Goal: Task Accomplishment & Management: Complete application form

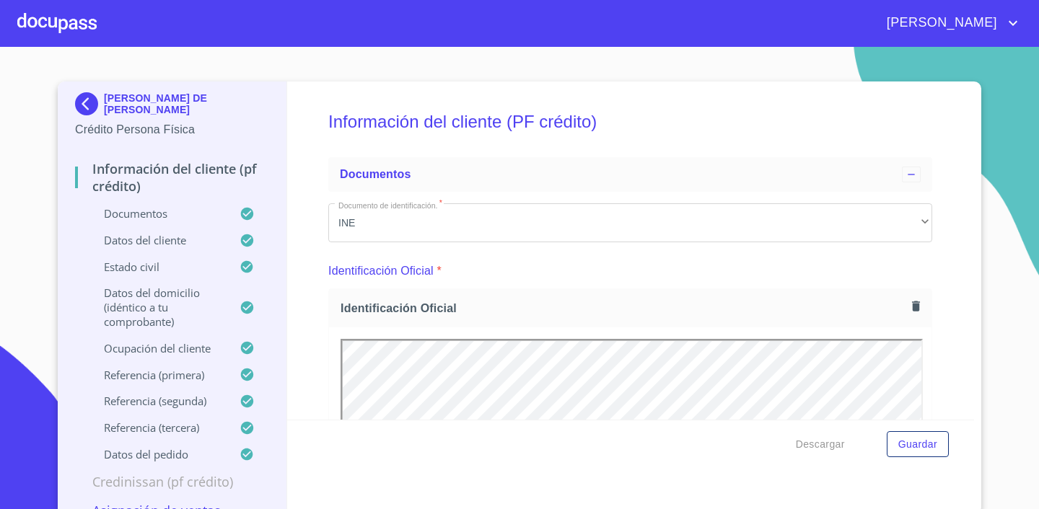
scroll to position [4825, 0]
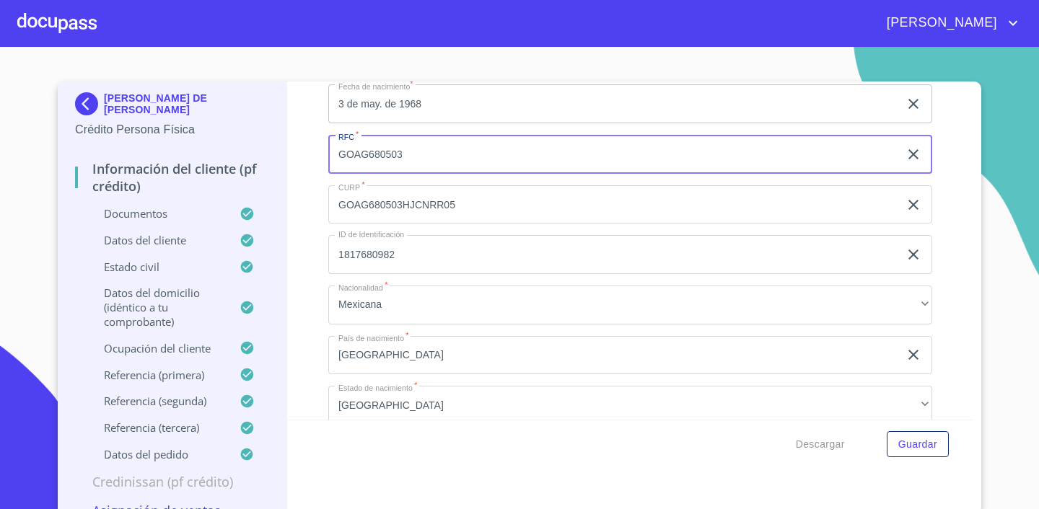
click at [42, 18] on div at bounding box center [56, 23] width 79 height 46
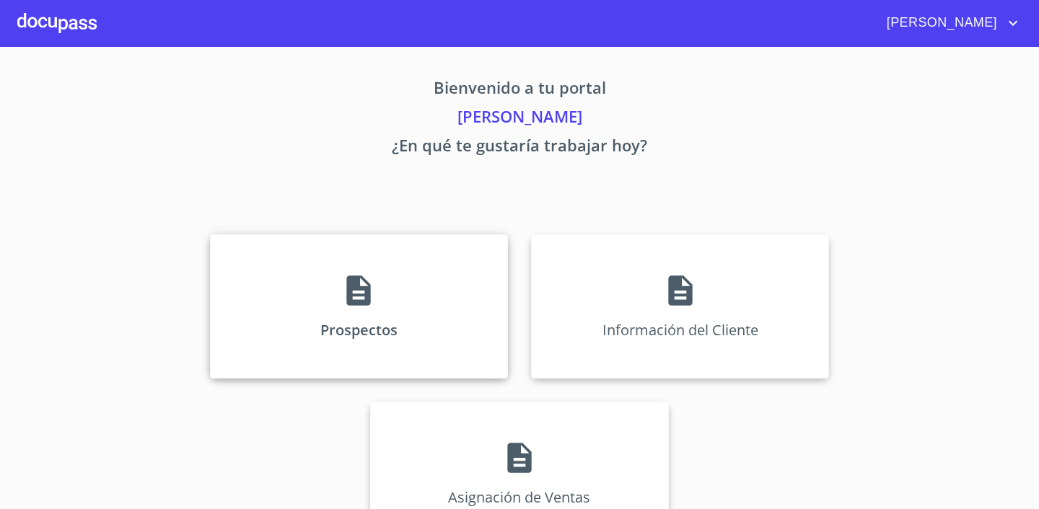
click at [423, 313] on div "Prospectos" at bounding box center [359, 307] width 298 height 144
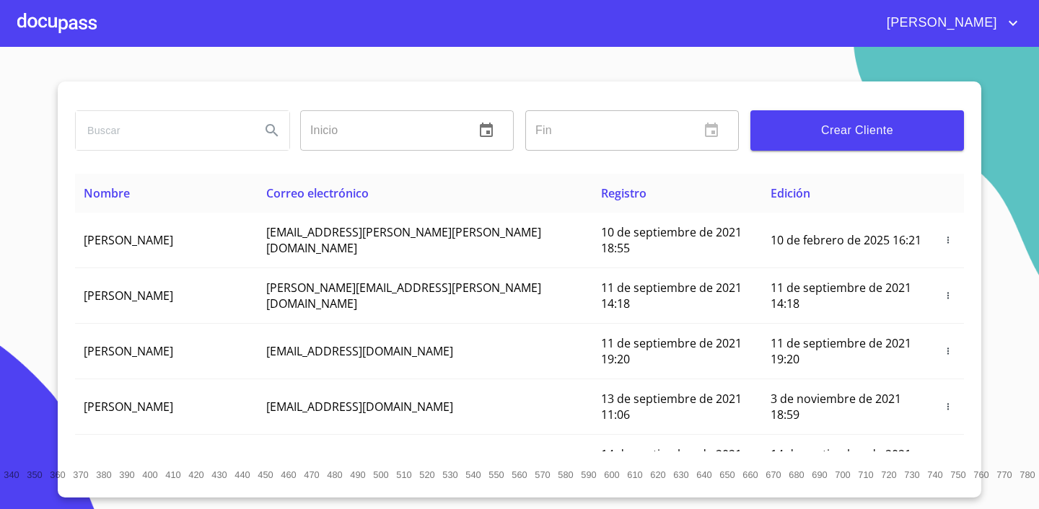
click at [53, 19] on div at bounding box center [56, 23] width 79 height 46
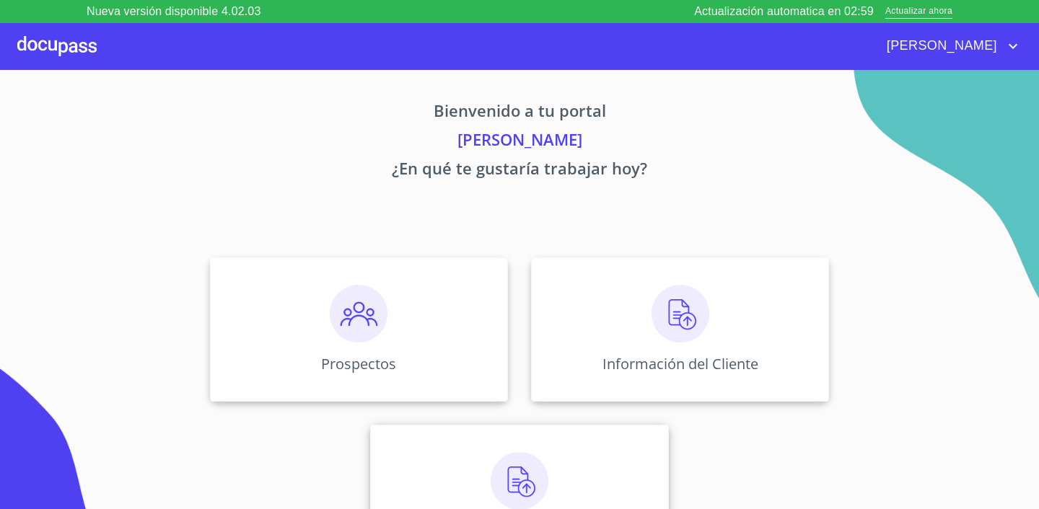
scroll to position [48, 0]
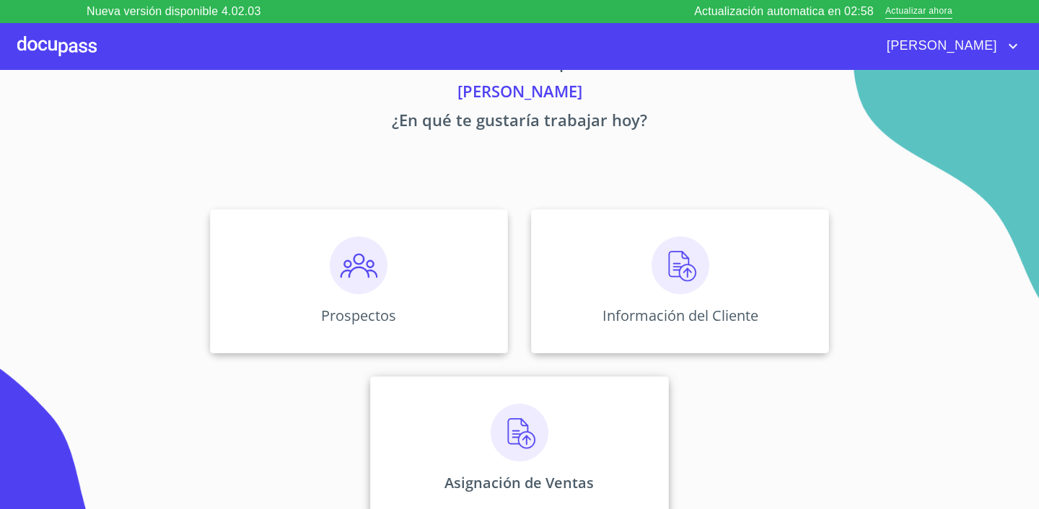
click at [506, 410] on img at bounding box center [520, 433] width 58 height 58
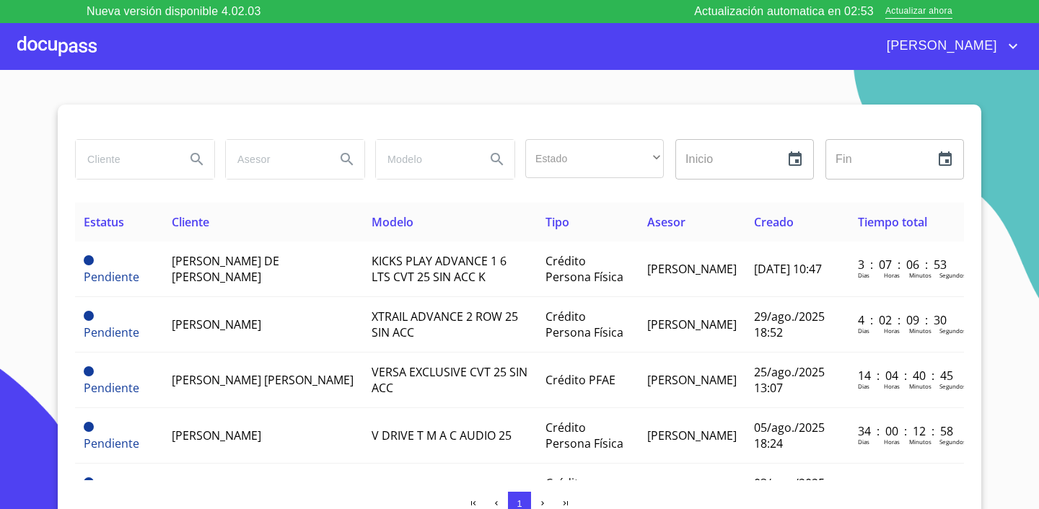
scroll to position [21, 0]
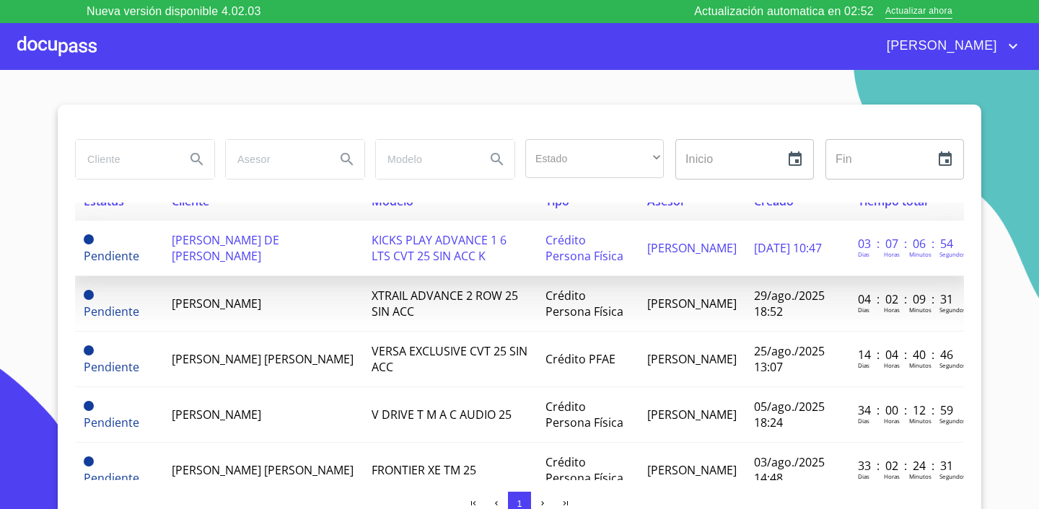
click at [250, 242] on span "[PERSON_NAME] DE [PERSON_NAME]" at bounding box center [226, 248] width 108 height 32
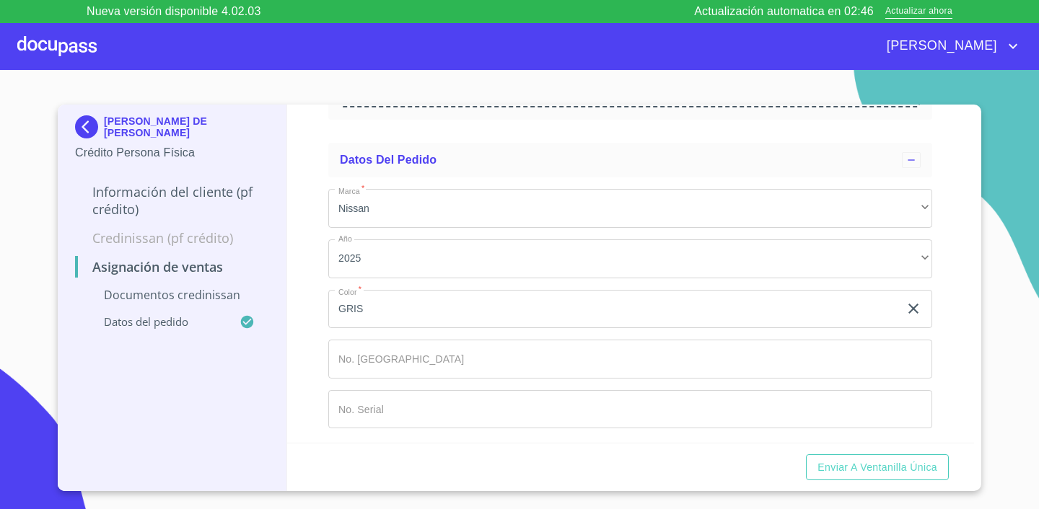
scroll to position [317, 0]
click at [430, 421] on input "Marca   *" at bounding box center [630, 406] width 604 height 39
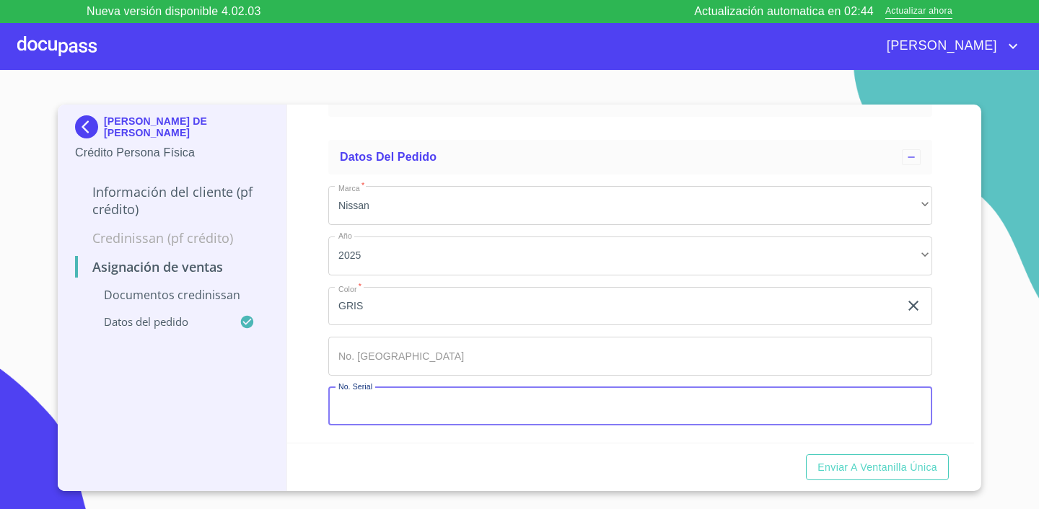
paste input "[US_VEHICLE_IDENTIFICATION_NUMBER]"
type input "[US_VEHICLE_IDENTIFICATION_NUMBER]"
click at [379, 362] on input "Marca   *" at bounding box center [630, 356] width 604 height 39
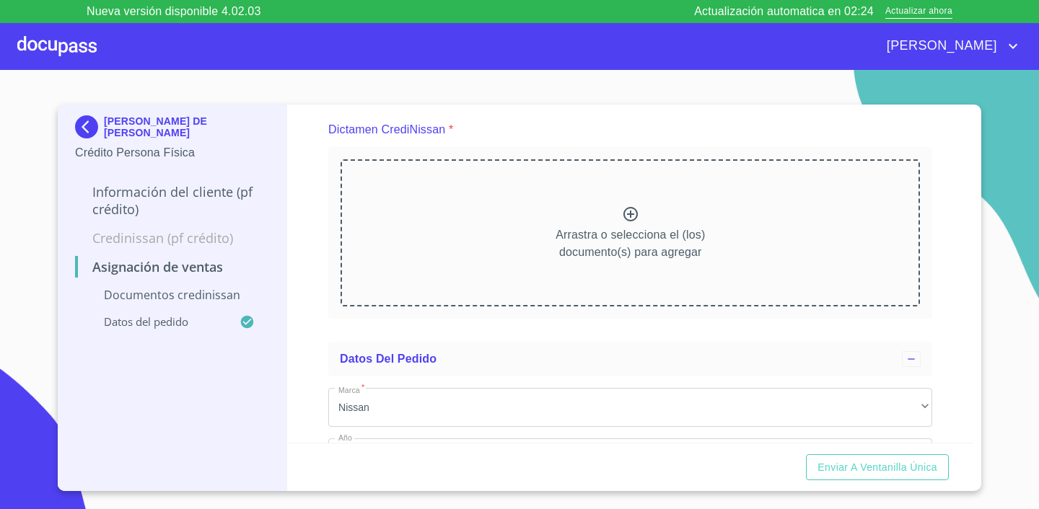
scroll to position [0, 0]
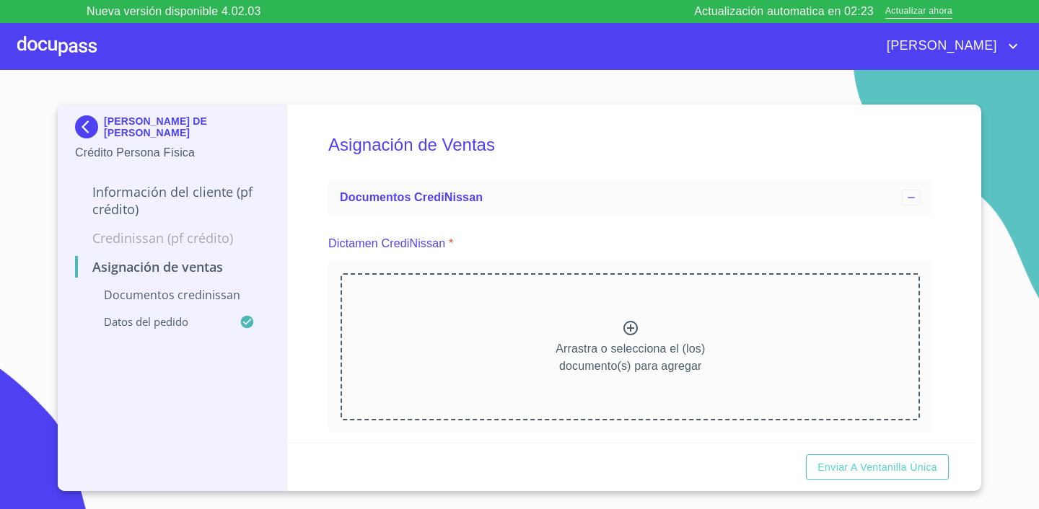
type input "149152"
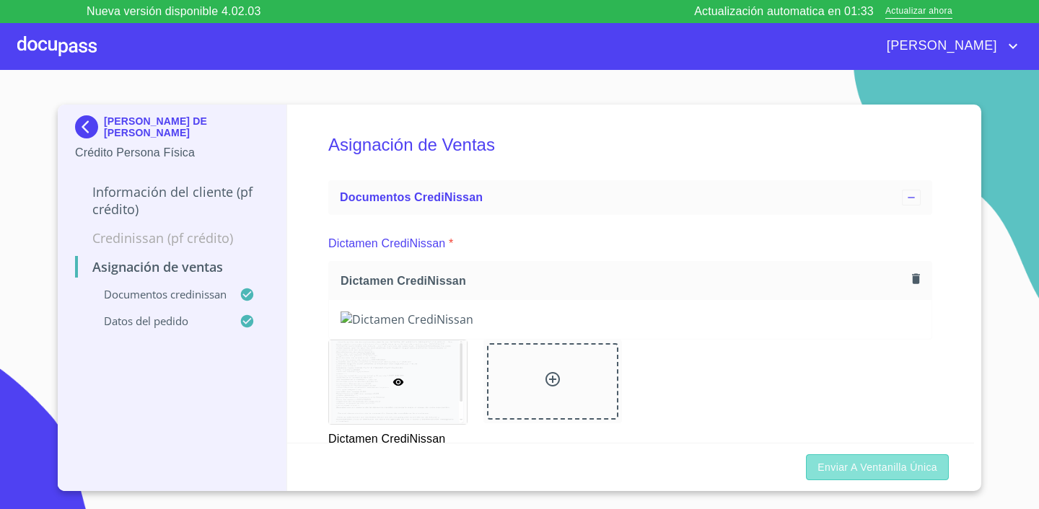
click at [906, 470] on span "Enviar a Ventanilla única" at bounding box center [878, 468] width 120 height 18
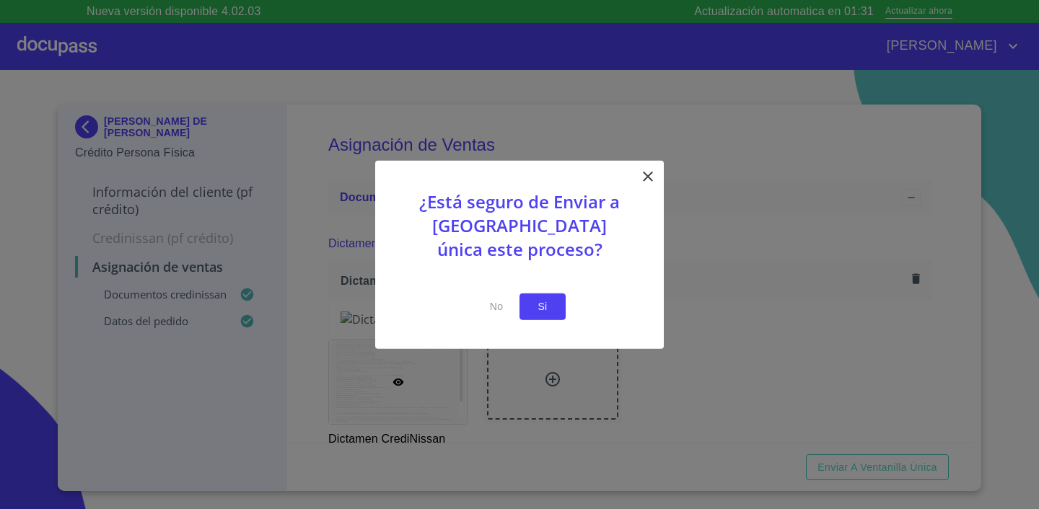
click at [553, 304] on span "Si" at bounding box center [542, 307] width 23 height 18
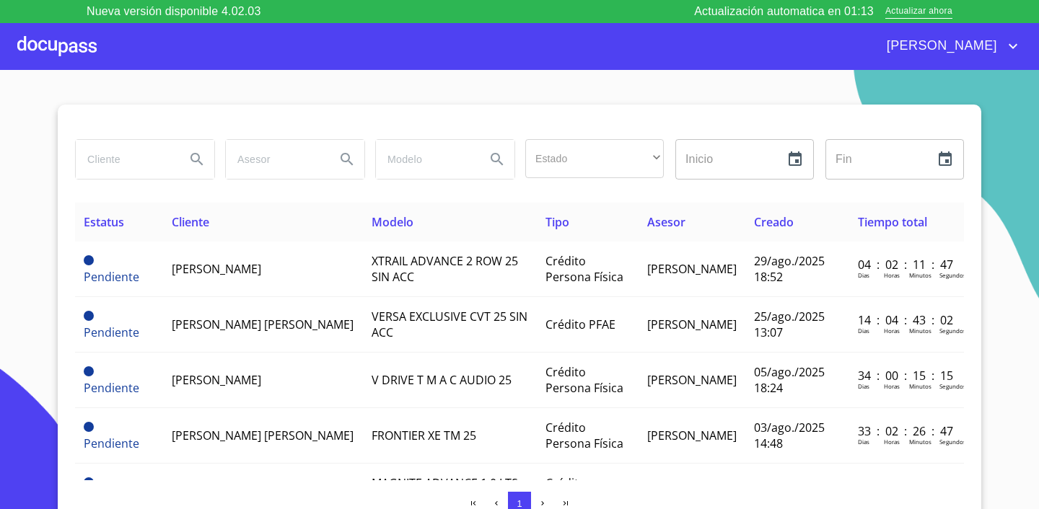
click at [97, 47] on div "[PERSON_NAME]" at bounding box center [559, 46] width 925 height 23
click at [74, 51] on div at bounding box center [56, 46] width 79 height 46
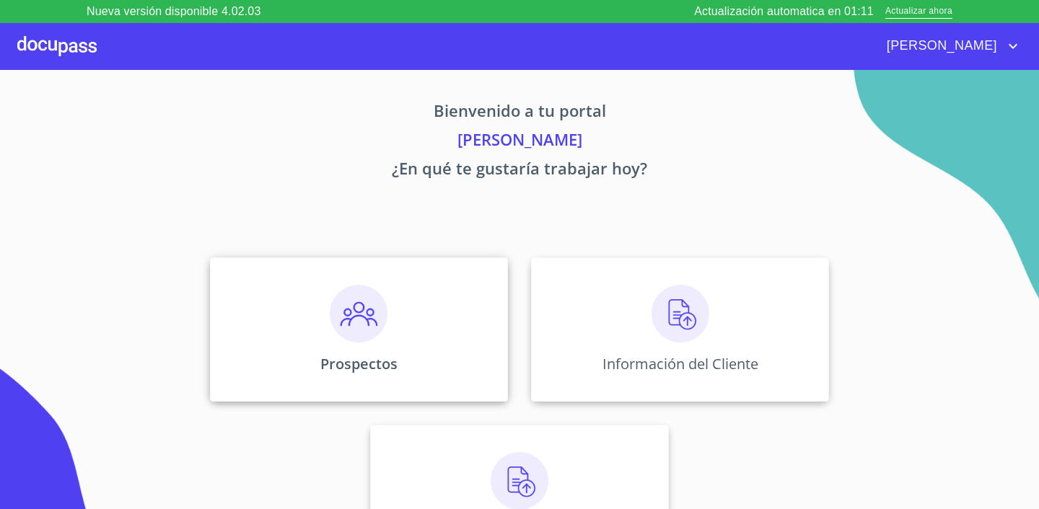
click at [364, 310] on img at bounding box center [359, 314] width 58 height 58
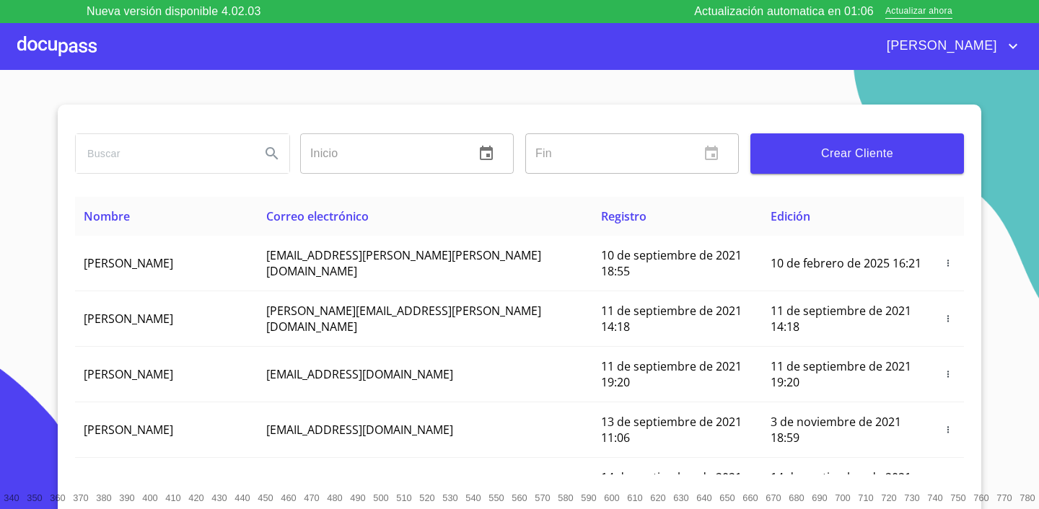
click at [62, 51] on div at bounding box center [56, 46] width 79 height 46
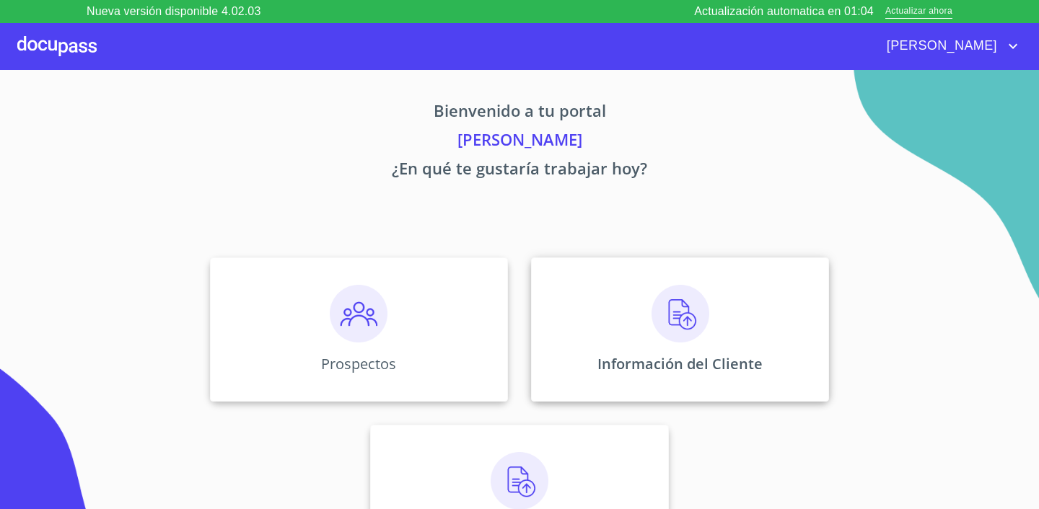
click at [656, 312] on img at bounding box center [681, 314] width 58 height 58
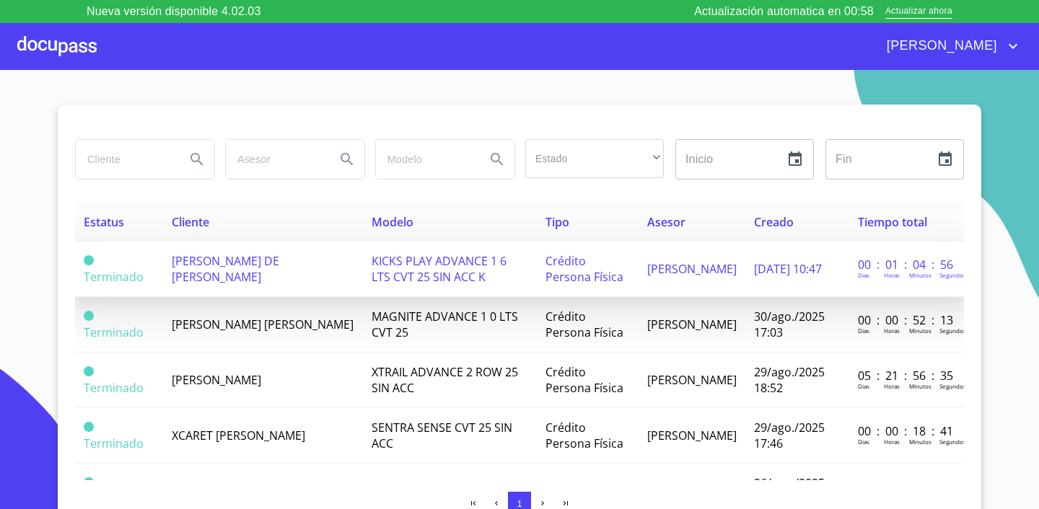
click at [261, 266] on span "[PERSON_NAME] DE [PERSON_NAME]" at bounding box center [226, 269] width 108 height 32
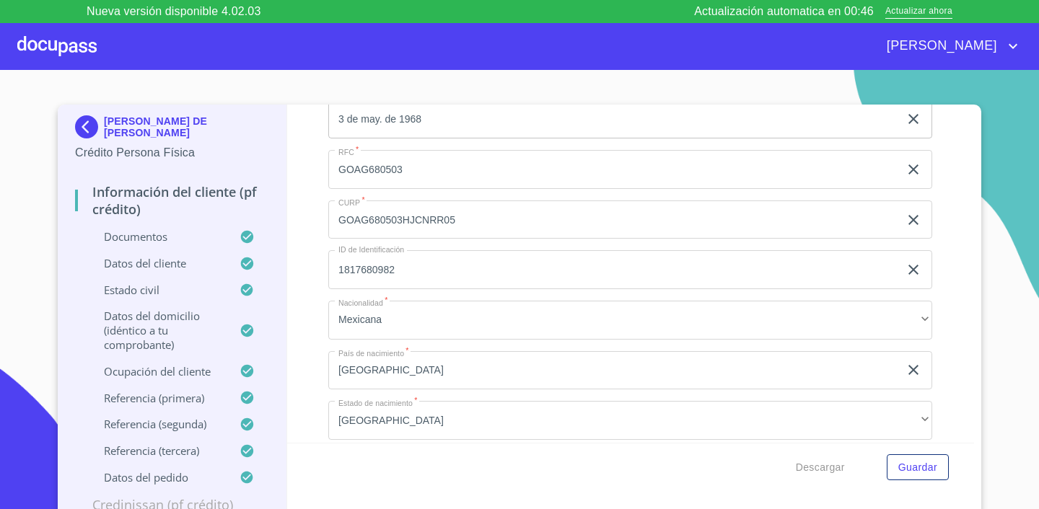
click at [126, 242] on p "Documentos" at bounding box center [157, 236] width 165 height 14
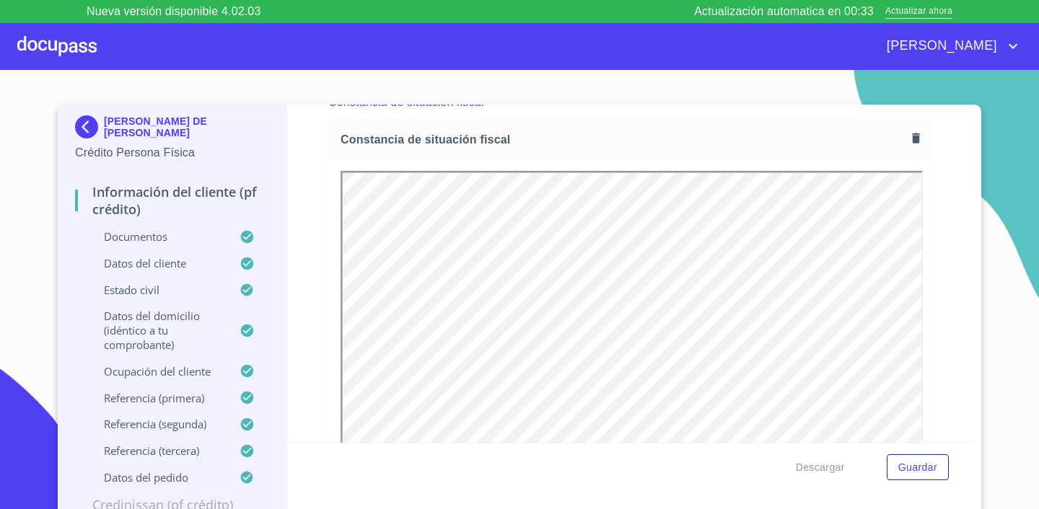
scroll to position [3956, 0]
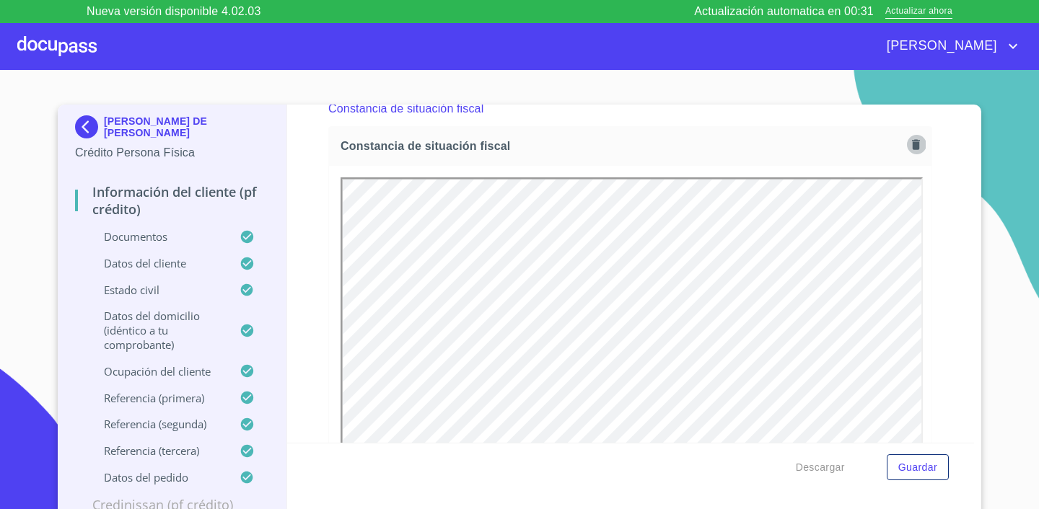
click at [915, 143] on icon "button" at bounding box center [916, 144] width 8 height 10
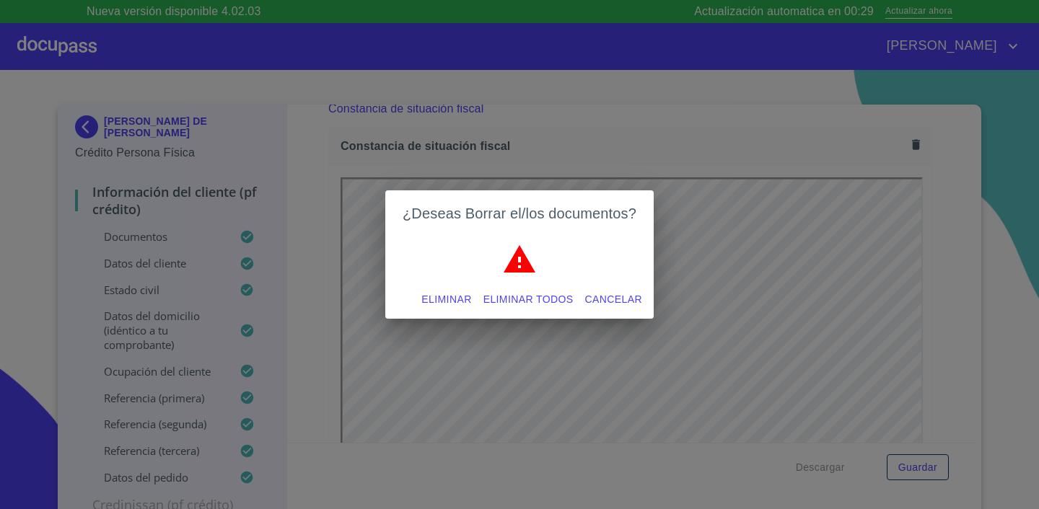
click at [445, 296] on span "Eliminar" at bounding box center [446, 300] width 50 height 18
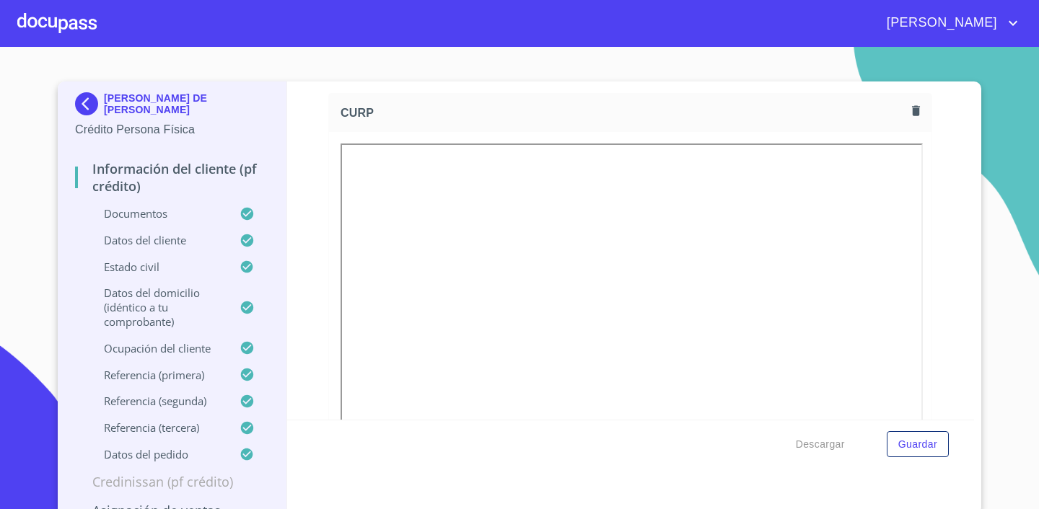
scroll to position [3356, 0]
click at [916, 115] on icon "button" at bounding box center [916, 113] width 8 height 10
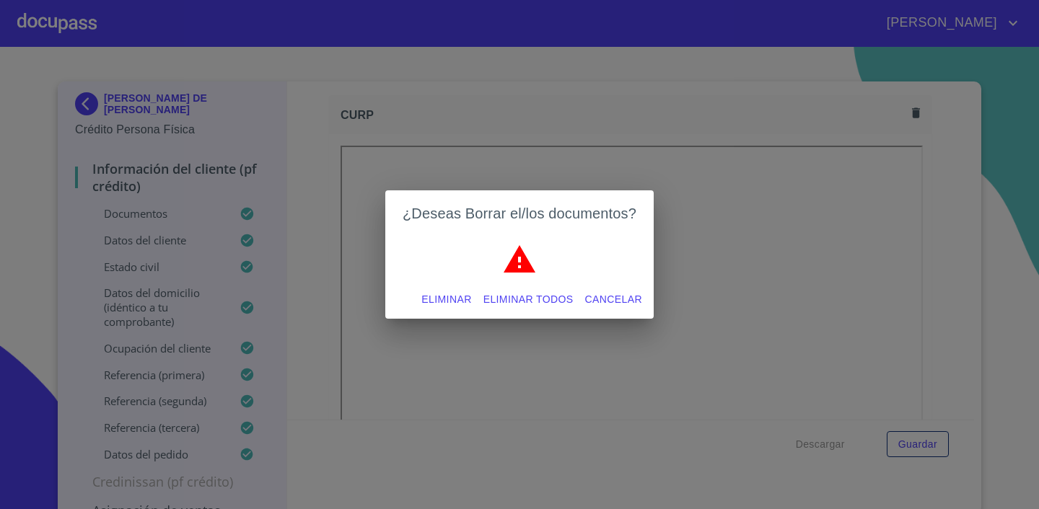
click at [443, 306] on span "Eliminar" at bounding box center [446, 300] width 50 height 18
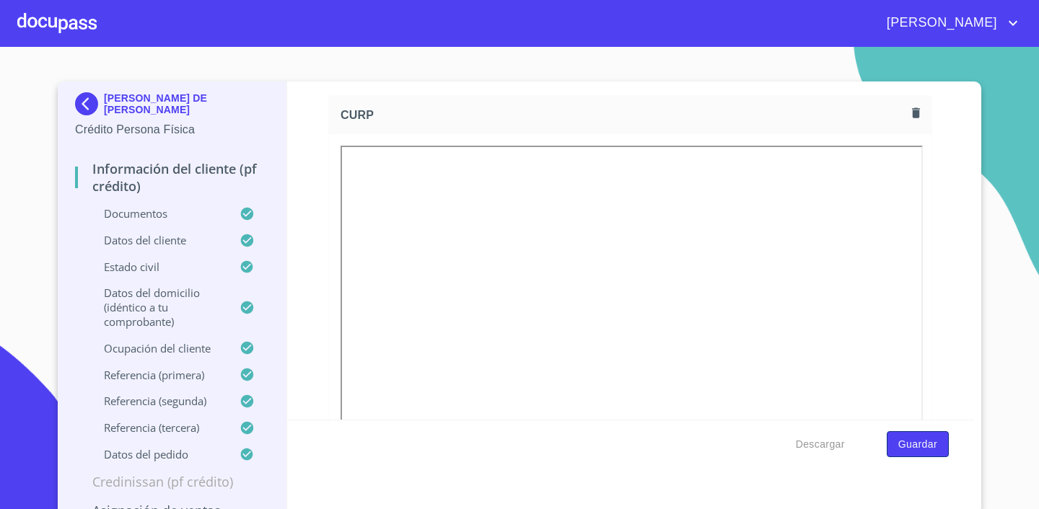
click at [919, 447] on span "Guardar" at bounding box center [917, 445] width 39 height 18
